Goal: Task Accomplishment & Management: Manage account settings

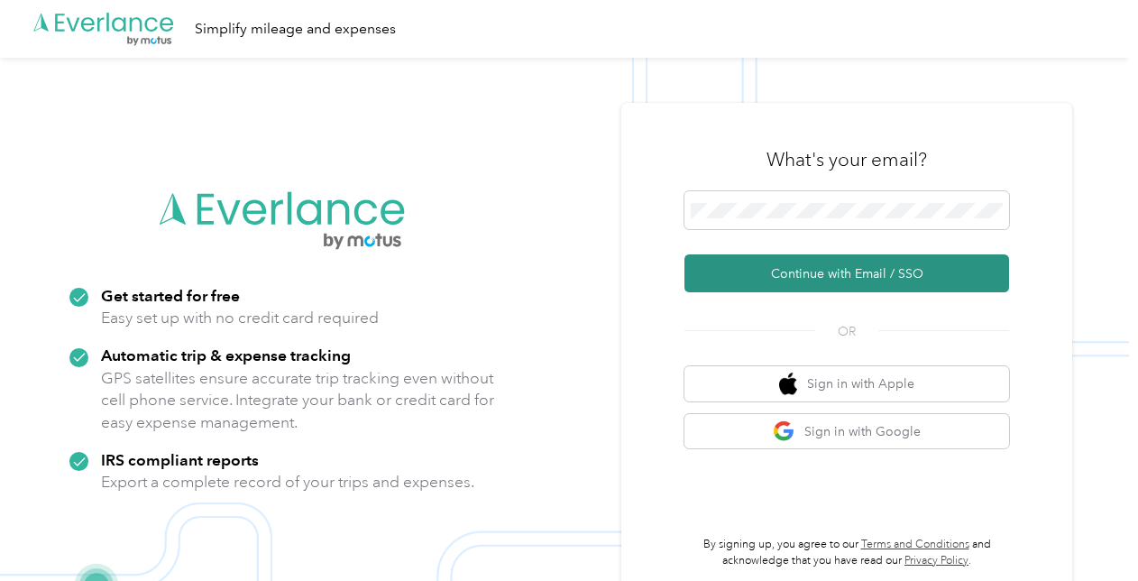
click at [805, 263] on button "Continue with Email / SSO" at bounding box center [846, 273] width 325 height 38
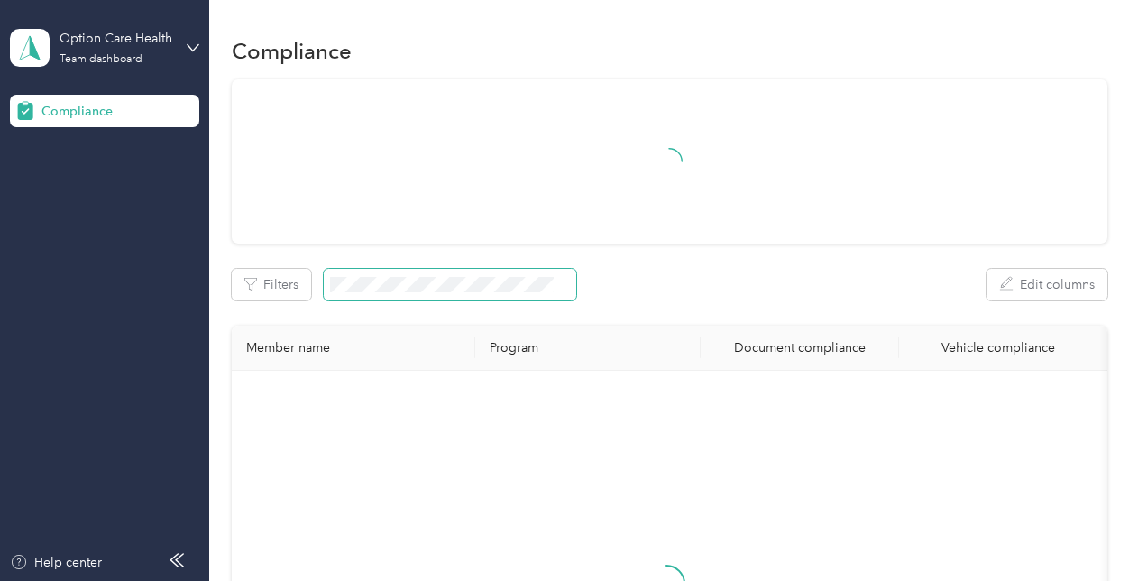
click at [414, 293] on span at bounding box center [450, 285] width 252 height 32
click at [161, 53] on div "Option Care Health Team dashboard" at bounding box center [116, 47] width 113 height 36
click at [101, 178] on div "Log out" at bounding box center [200, 189] width 354 height 32
